Goal: Information Seeking & Learning: Learn about a topic

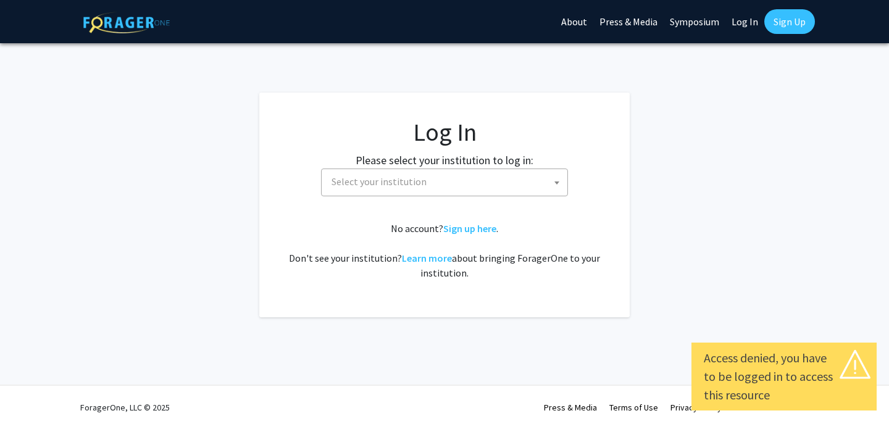
click at [745, 27] on link "Log In" at bounding box center [745, 21] width 39 height 43
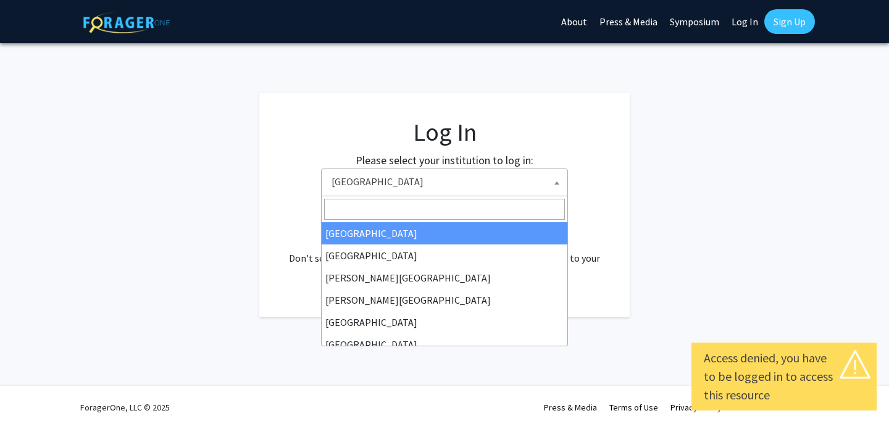
click at [489, 177] on span "Baylor University" at bounding box center [447, 181] width 241 height 25
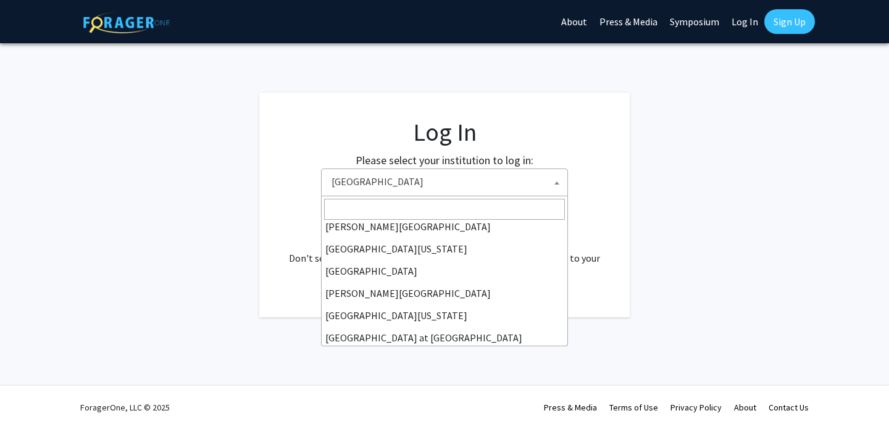
scroll to position [354, 0]
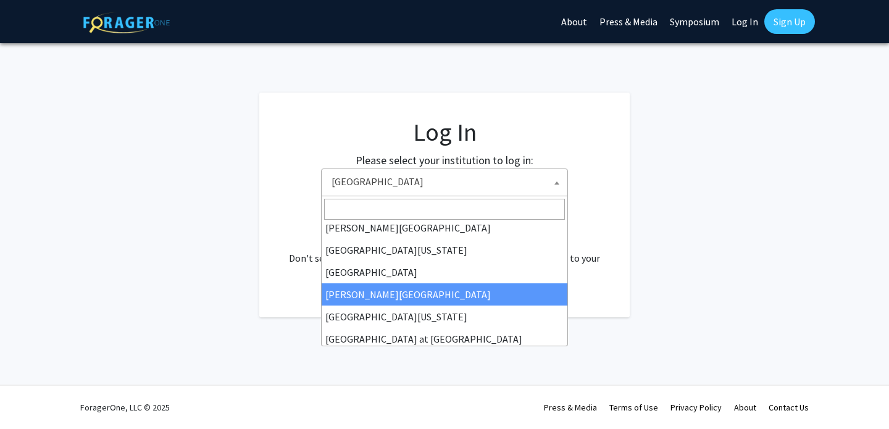
select select "24"
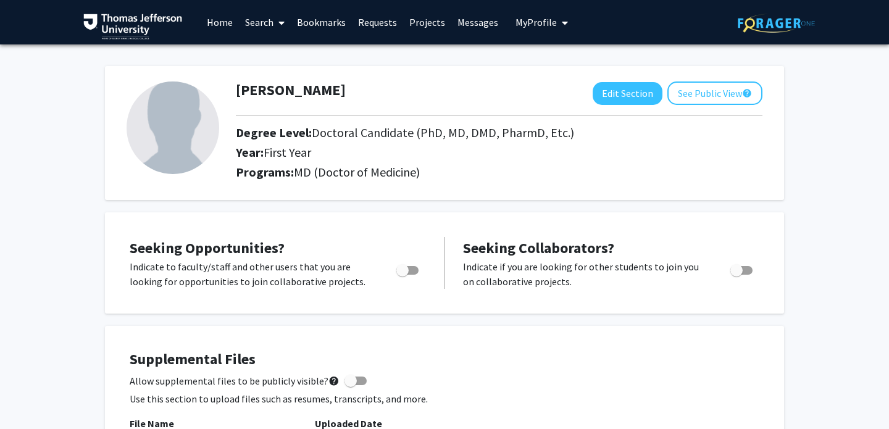
click at [429, 16] on link "Projects" at bounding box center [427, 22] width 48 height 43
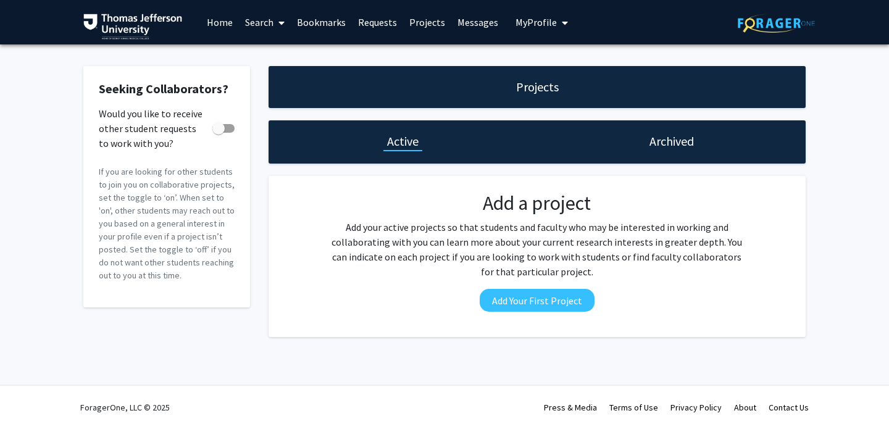
click at [276, 21] on span at bounding box center [279, 22] width 11 height 43
click at [284, 63] on span "Faculty/Staff" at bounding box center [284, 56] width 91 height 25
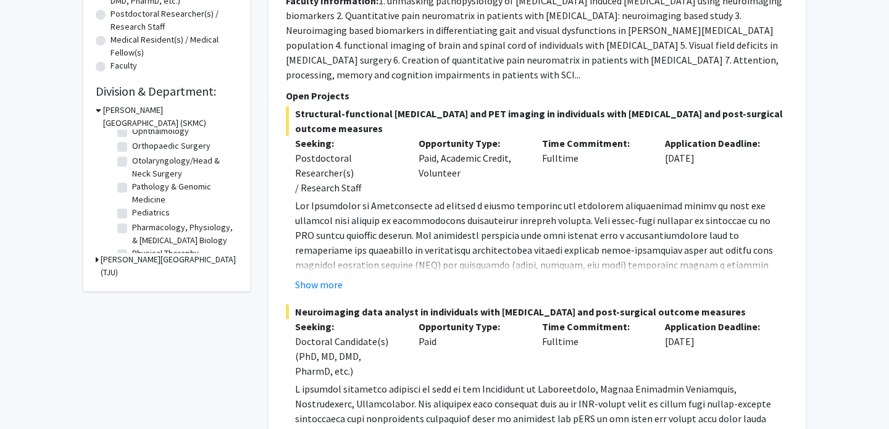
scroll to position [390, 0]
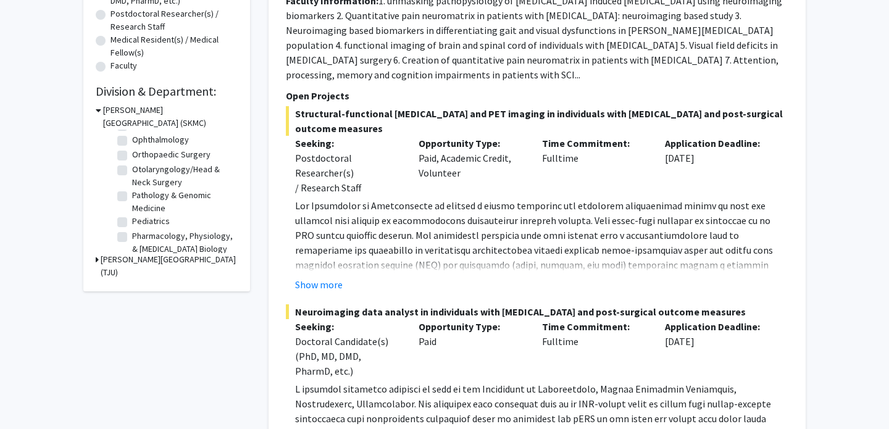
click at [154, 158] on label "Orthopaedic Surgery" at bounding box center [171, 154] width 78 height 13
click at [140, 156] on input "Orthopaedic Surgery" at bounding box center [136, 152] width 8 height 8
checkbox input "true"
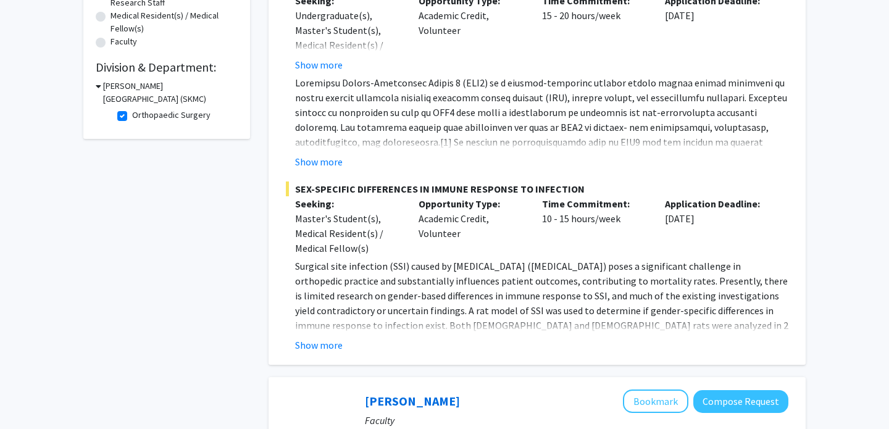
scroll to position [322, 0]
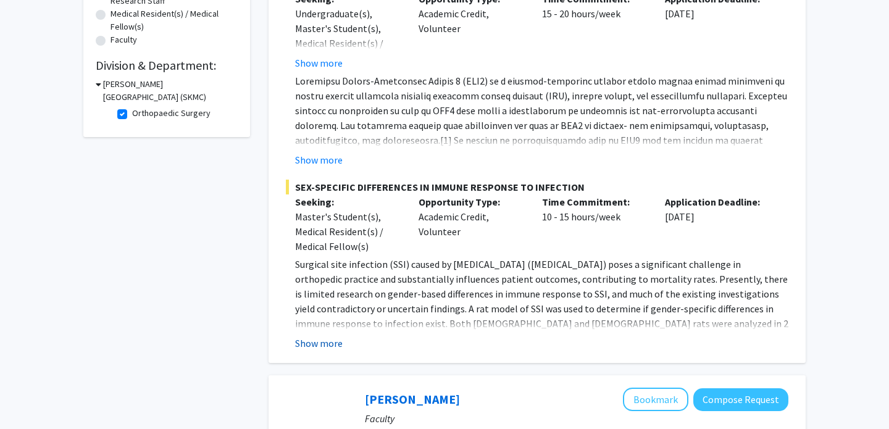
click at [332, 339] on button "Show more" at bounding box center [319, 343] width 48 height 15
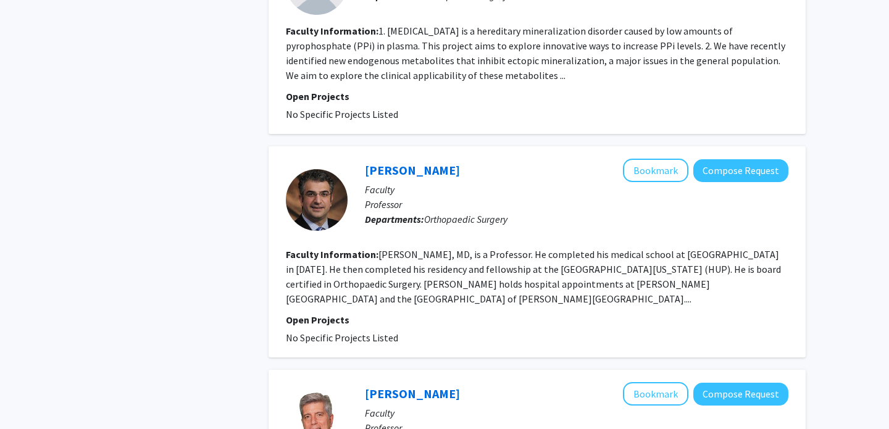
scroll to position [1557, 0]
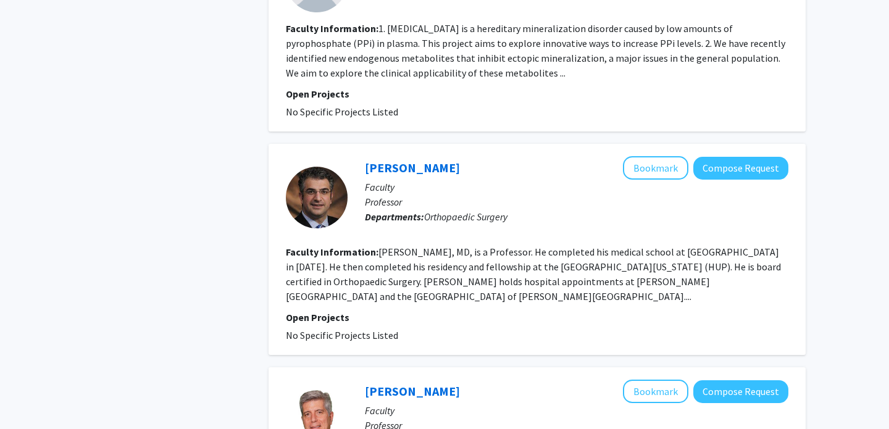
click at [677, 283] on fg-read-more "[PERSON_NAME], MD, is a Professor. He completed his medical school at [GEOGRAPH…" at bounding box center [533, 274] width 495 height 57
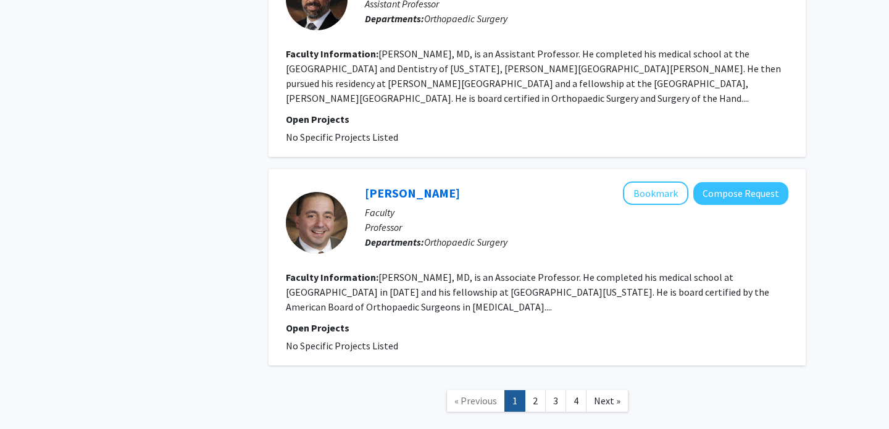
scroll to position [2514, 0]
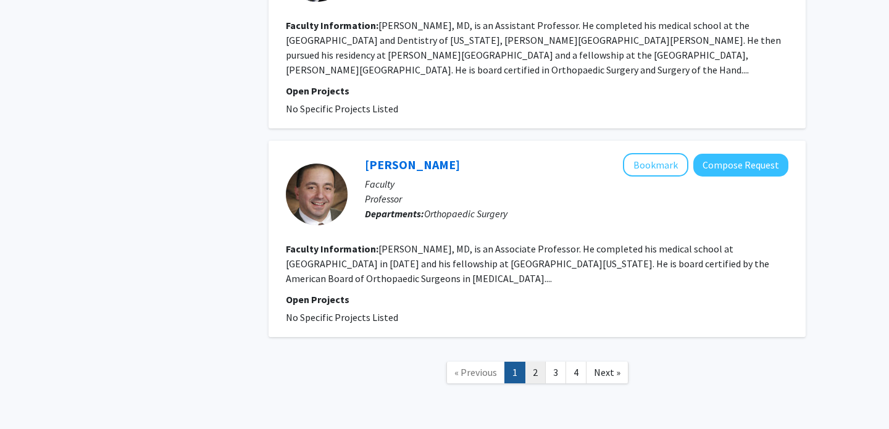
click at [537, 362] on link "2" at bounding box center [535, 373] width 21 height 22
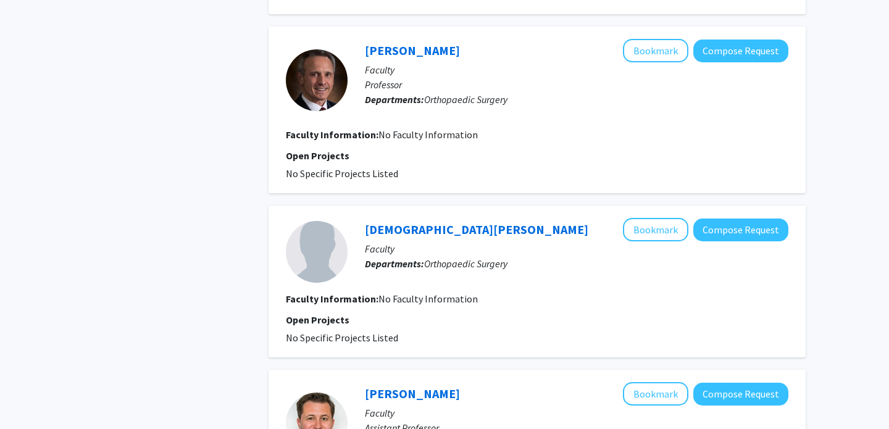
scroll to position [1108, 0]
